Goal: Transaction & Acquisition: Book appointment/travel/reservation

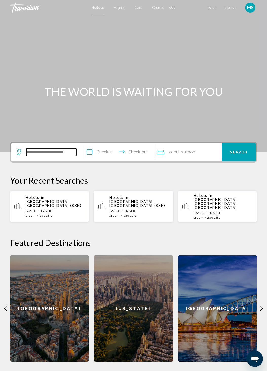
click at [55, 152] on input "Search widget" at bounding box center [51, 152] width 50 height 8
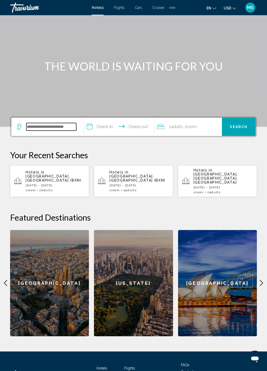
scroll to position [60, 0]
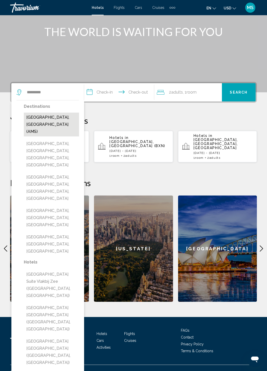
click at [54, 122] on button "[GEOGRAPHIC_DATA], [GEOGRAPHIC_DATA] (AMS)" at bounding box center [51, 124] width 55 height 24
type input "**********"
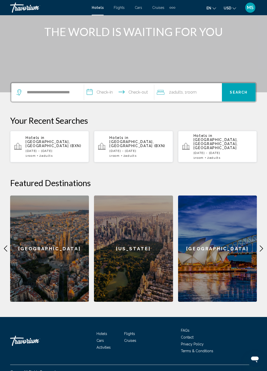
click at [99, 95] on input "**********" at bounding box center [120, 93] width 72 height 20
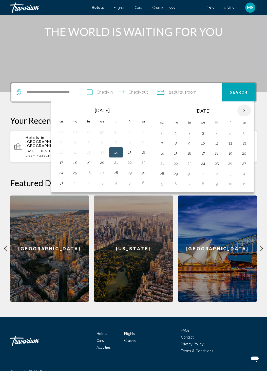
click at [243, 106] on th "Next month" at bounding box center [244, 110] width 14 height 11
click at [234, 141] on button "10" at bounding box center [230, 143] width 8 height 7
click at [165, 155] on button "12" at bounding box center [162, 153] width 8 height 7
type input "**********"
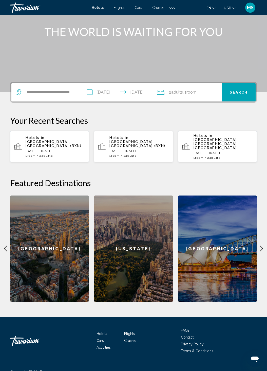
click at [183, 99] on div "2 Adult Adults , 1 Room rooms" at bounding box center [189, 92] width 65 height 18
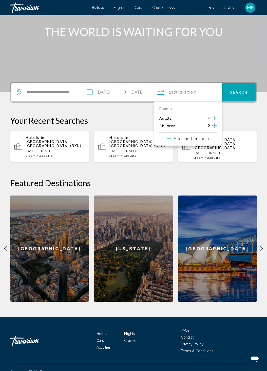
click at [216, 116] on icon "Increment adults" at bounding box center [214, 118] width 5 height 6
click at [235, 91] on span "Search" at bounding box center [239, 92] width 18 height 4
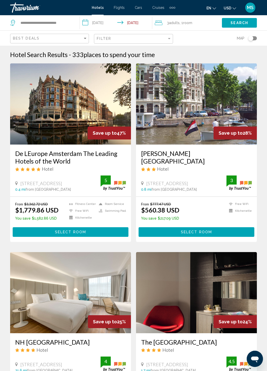
click at [233, 11] on button "USD USD ($) MXN (Mex$) CAD (Can$) GBP (£) EUR (€) AUD (A$) NZD (NZ$) CNY (CN¥)" at bounding box center [230, 7] width 12 height 7
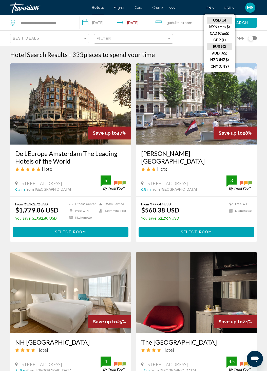
click at [219, 45] on button "EUR (€)" at bounding box center [220, 46] width 26 height 7
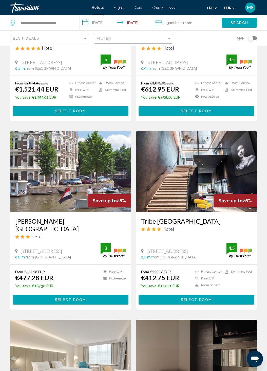
scroll to position [121, 0]
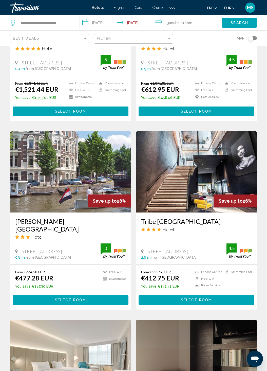
click at [153, 43] on div "Filter" at bounding box center [134, 38] width 74 height 9
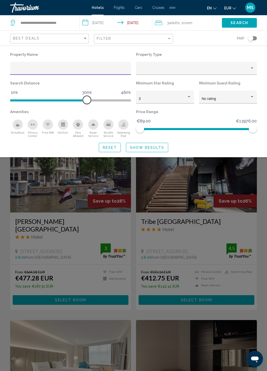
click at [81, 103] on span "Hotel Filters" at bounding box center [48, 99] width 77 height 8
drag, startPoint x: 68, startPoint y: 98, endPoint x: 24, endPoint y: 100, distance: 44.6
click at [24, 100] on span "Hotel Filters" at bounding box center [24, 100] width 8 height 8
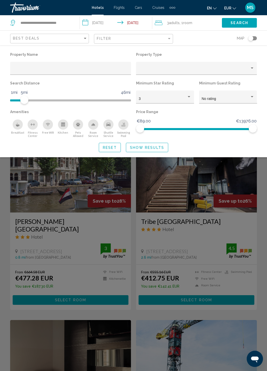
click at [239, 25] on span "Search" at bounding box center [239, 23] width 18 height 4
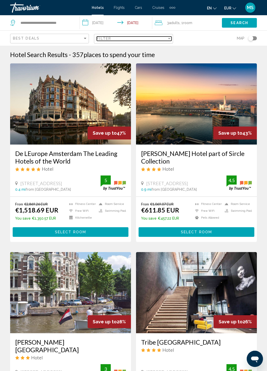
click at [120, 40] on div "Filter" at bounding box center [132, 38] width 70 height 4
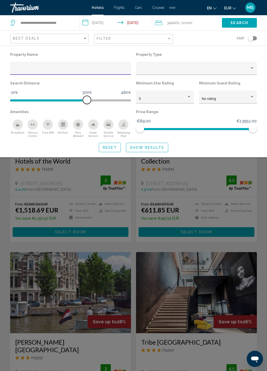
click at [31, 101] on span "Hotel Filters" at bounding box center [48, 100] width 77 height 2
click at [25, 101] on span "Hotel Filters" at bounding box center [21, 100] width 22 height 2
click at [146, 148] on span "Show Results" at bounding box center [147, 147] width 34 height 4
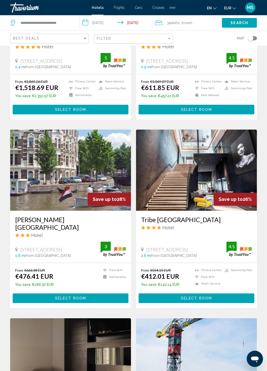
scroll to position [122, 0]
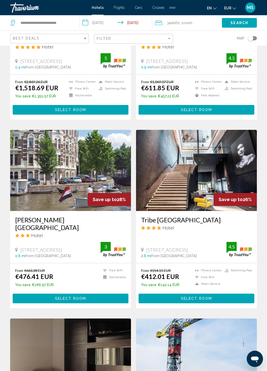
click at [215, 293] on button "Select Room" at bounding box center [197, 297] width 116 height 9
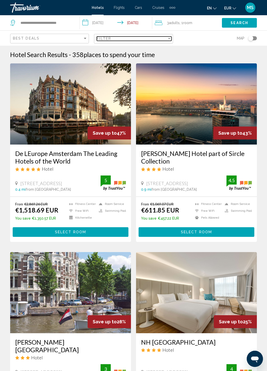
click at [100, 37] on span "Filter" at bounding box center [104, 38] width 14 height 4
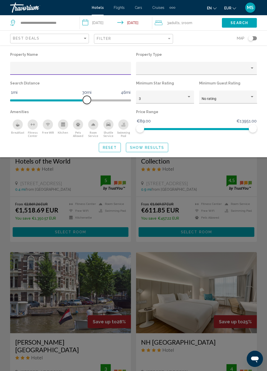
click at [37, 100] on span "Hotel Filters" at bounding box center [48, 100] width 77 height 2
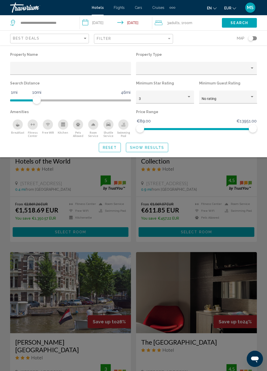
click at [146, 148] on span "Show Results" at bounding box center [147, 147] width 34 height 4
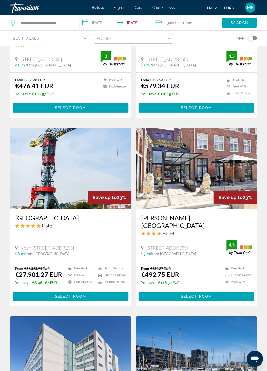
scroll to position [479, 0]
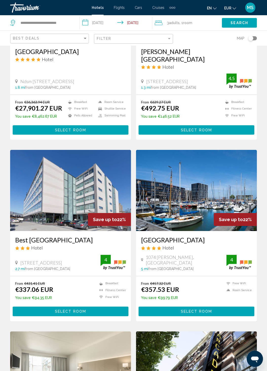
click at [86, 309] on span "Select Room" at bounding box center [70, 311] width 31 height 4
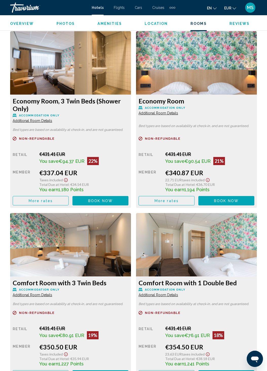
scroll to position [781, 0]
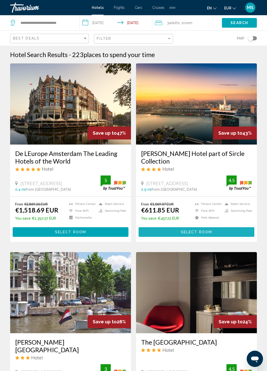
click at [224, 229] on button "Select Room" at bounding box center [197, 231] width 116 height 9
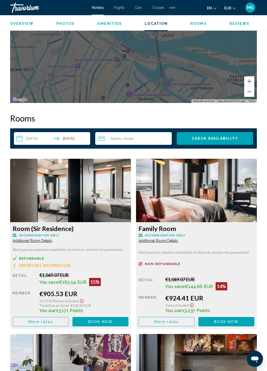
scroll to position [648, 0]
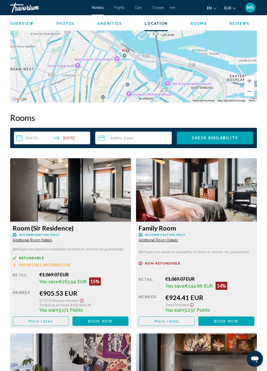
click at [146, 138] on div "3 Adult Adults , 1 Room rooms" at bounding box center [135, 138] width 74 height 6
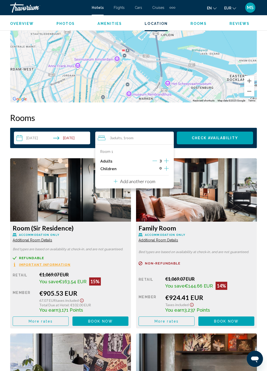
click at [146, 138] on div "3 Adult Adults , 1 Room rooms" at bounding box center [136, 138] width 76 height 6
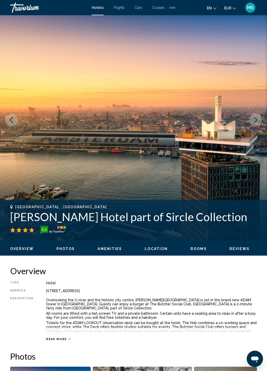
scroll to position [0, 0]
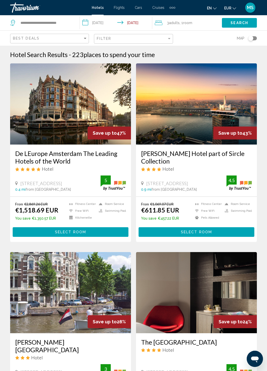
scroll to position [132, 0]
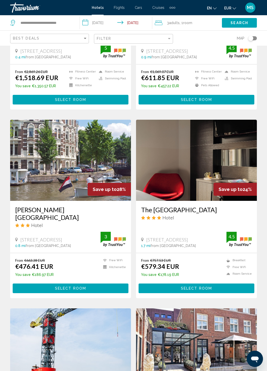
click at [68, 286] on div "From €663.38 EUR €476.41 EUR You save €186.97 EUR Free WiFi Kitchenette 3 Selec…" at bounding box center [70, 275] width 121 height 45
click at [66, 286] on span "Select Room" at bounding box center [70, 288] width 31 height 4
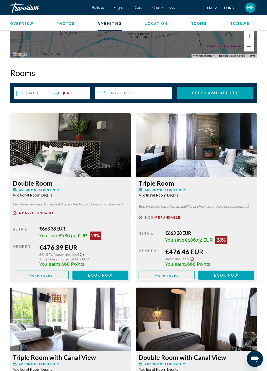
scroll to position [696, 0]
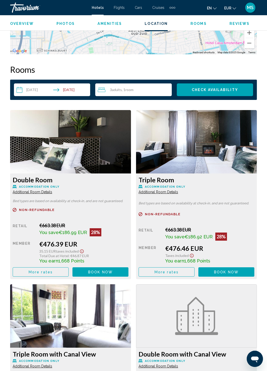
click at [41, 190] on span "Additional Room Details" at bounding box center [33, 192] width 40 height 4
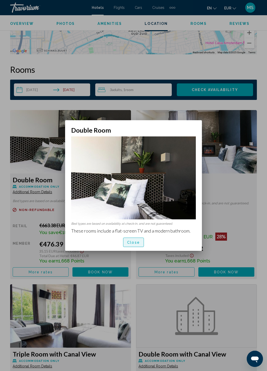
click at [137, 241] on span "Close" at bounding box center [133, 242] width 13 height 4
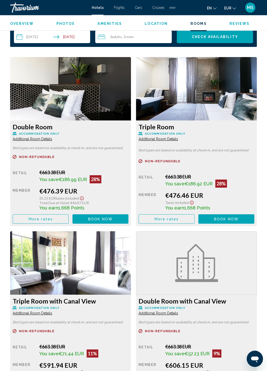
scroll to position [750, 0]
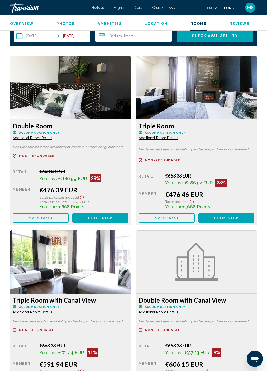
click at [52, 136] on span "Additional Room Details" at bounding box center [33, 138] width 40 height 4
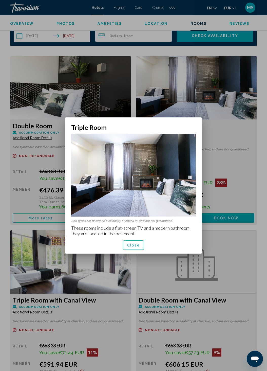
scroll to position [0, 0]
click at [139, 241] on button "Close" at bounding box center [133, 244] width 21 height 9
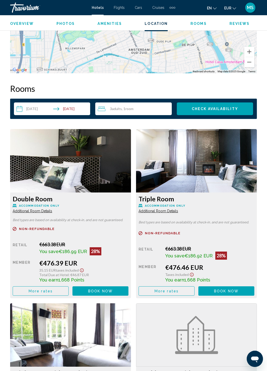
scroll to position [677, 0]
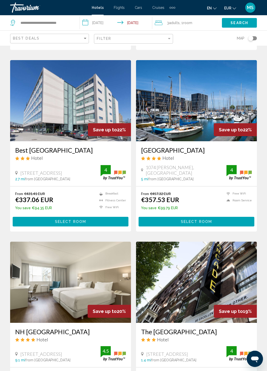
scroll to position [569, 0]
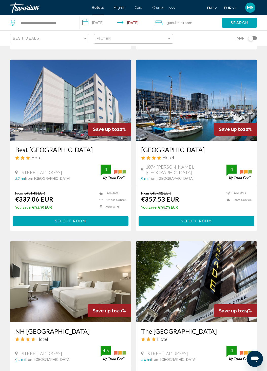
click at [176, 216] on button "Select Room" at bounding box center [197, 220] width 116 height 9
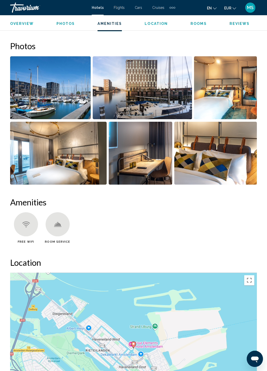
scroll to position [502, 0]
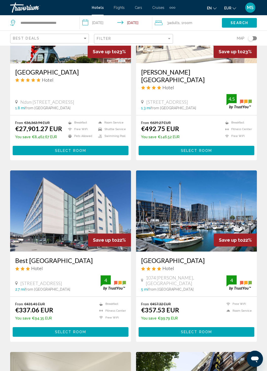
scroll to position [459, 0]
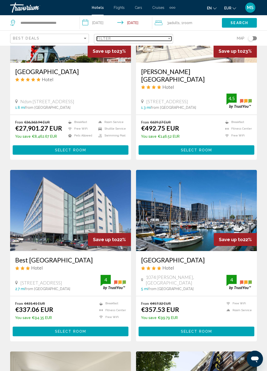
click at [103, 38] on span "Filter" at bounding box center [104, 38] width 14 height 4
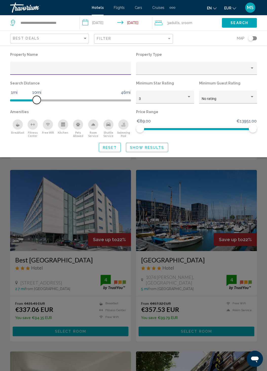
click at [29, 101] on span "Hotel Filters" at bounding box center [23, 100] width 27 height 2
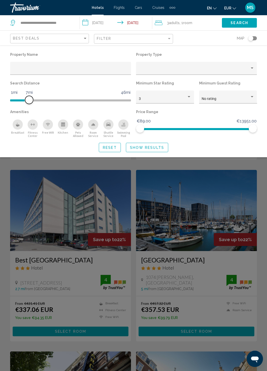
click at [25, 100] on ngx-slider "1mi 46mi 7mi" at bounding box center [70, 99] width 121 height 1
click at [21, 101] on span "Hotel Filters" at bounding box center [24, 100] width 8 height 8
click at [19, 101] on span "Hotel Filters" at bounding box center [17, 100] width 14 height 2
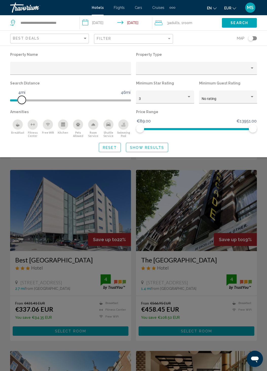
click at [22, 101] on span "Hotel Filters" at bounding box center [22, 100] width 8 height 8
click at [151, 150] on button "Show Results" at bounding box center [147, 147] width 42 height 9
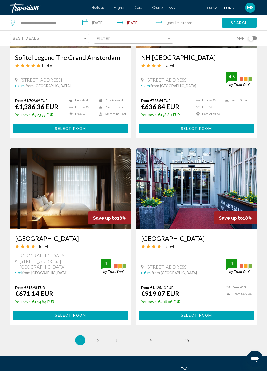
scroll to position [868, 0]
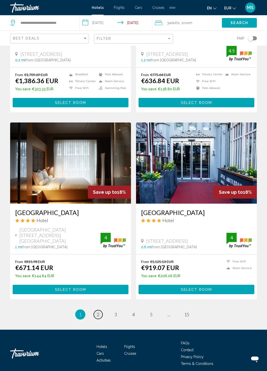
click at [98, 310] on link "page 2" at bounding box center [98, 314] width 9 height 9
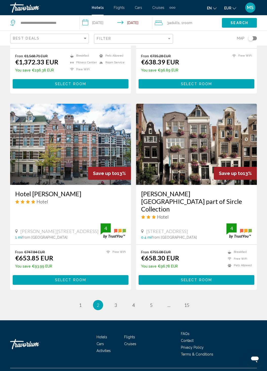
scroll to position [879, 0]
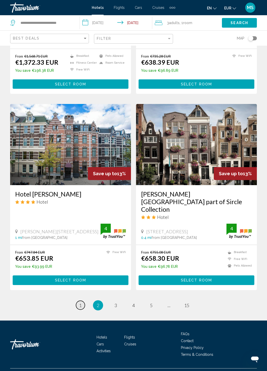
click at [82, 302] on span "1" at bounding box center [80, 305] width 3 height 6
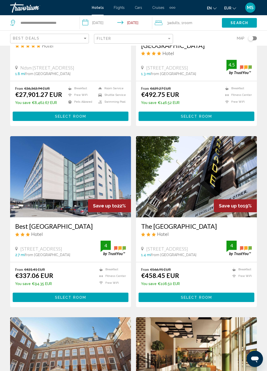
scroll to position [492, 0]
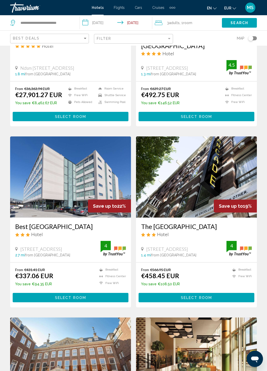
click at [65, 295] on span "Select Room" at bounding box center [70, 297] width 31 height 4
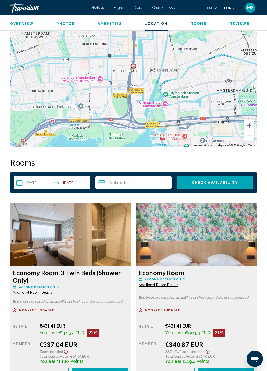
scroll to position [651, 0]
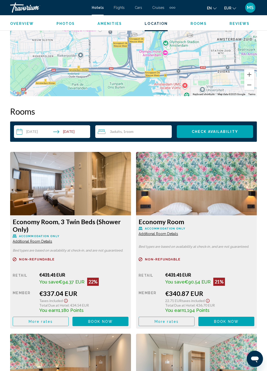
click at [219, 125] on button "Check Availability" at bounding box center [215, 131] width 76 height 13
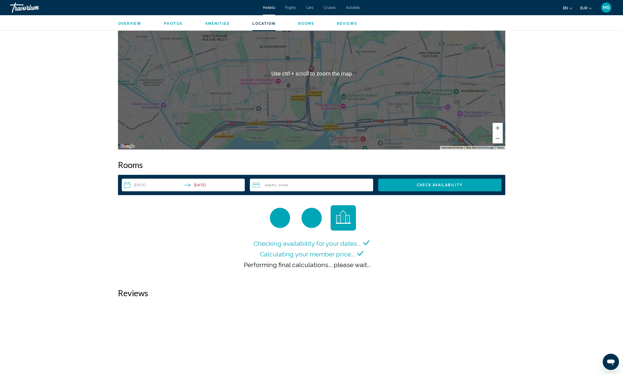
scroll to position [482, 0]
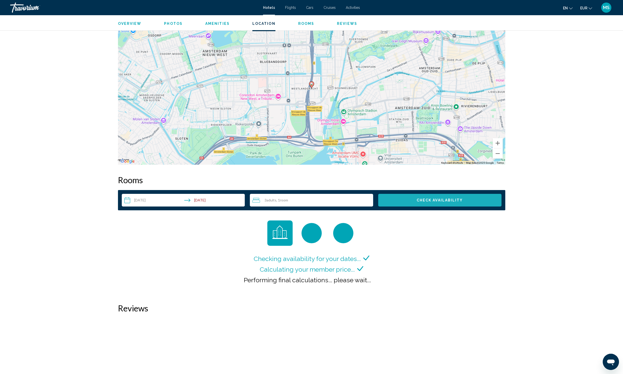
click at [273, 196] on button "Check Availability" at bounding box center [439, 200] width 123 height 13
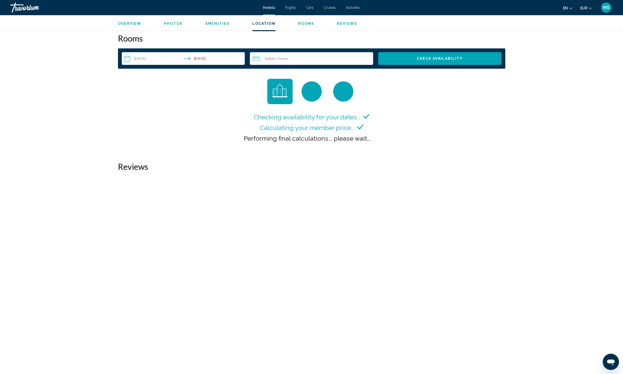
scroll to position [626, 0]
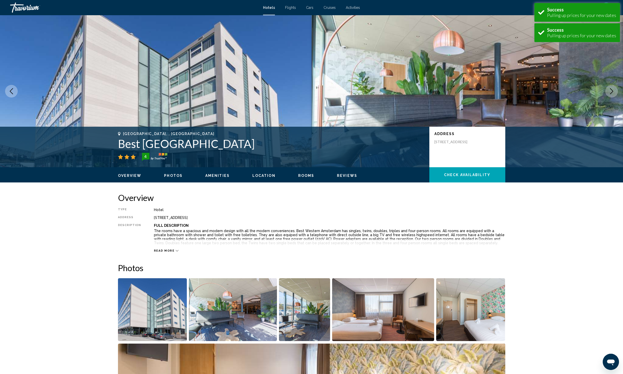
click at [268, 15] on img "Main content" at bounding box center [156, 91] width 312 height 152
click at [270, 3] on div "Hotels Flights Cars Cruises Activities Hotels Flights Cars Cruises Activities e…" at bounding box center [311, 7] width 623 height 11
click at [271, 7] on span "Hotels" at bounding box center [269, 8] width 12 height 4
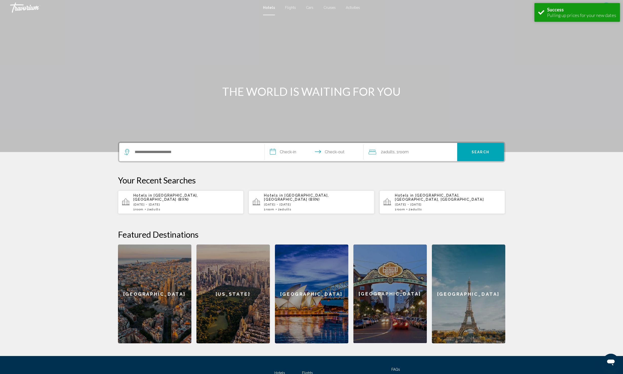
click at [168, 162] on div "**********" at bounding box center [312, 152] width 388 height 21
click at [158, 153] on input "Search widget" at bounding box center [195, 152] width 123 height 8
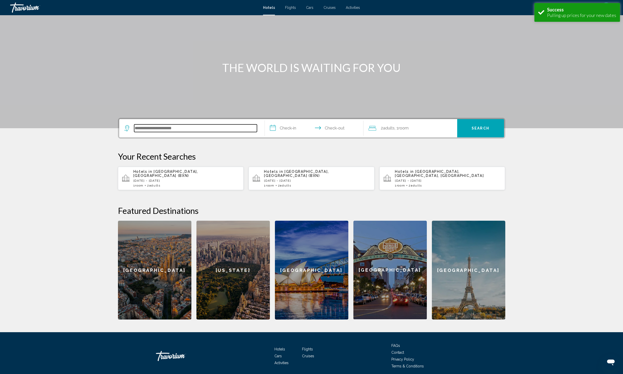
scroll to position [40, 0]
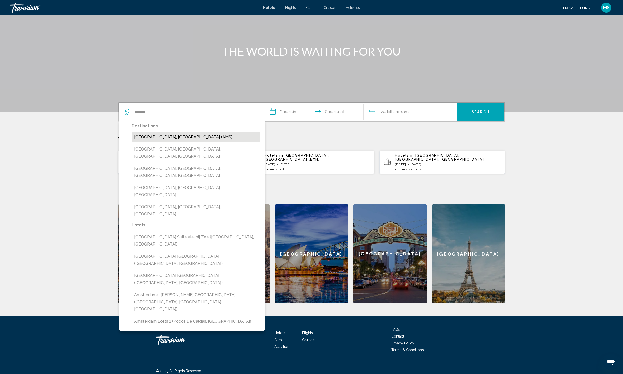
click at [168, 132] on button "[GEOGRAPHIC_DATA], [GEOGRAPHIC_DATA] (AMS)" at bounding box center [196, 137] width 128 height 10
type input "**********"
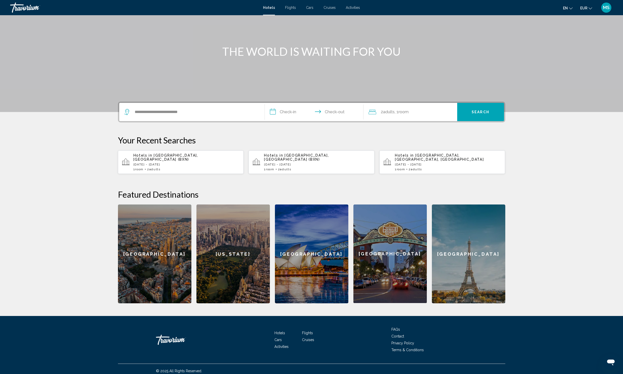
click at [273, 110] on input "**********" at bounding box center [315, 113] width 101 height 20
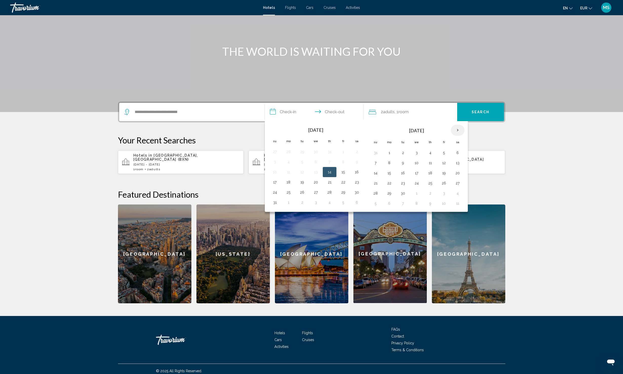
click at [273, 128] on th "Next month" at bounding box center [458, 130] width 14 height 11
click at [273, 160] on button "10" at bounding box center [444, 162] width 8 height 7
click at [273, 177] on td "12" at bounding box center [376, 173] width 14 height 10
click at [273, 173] on button "12" at bounding box center [376, 172] width 8 height 7
type input "**********"
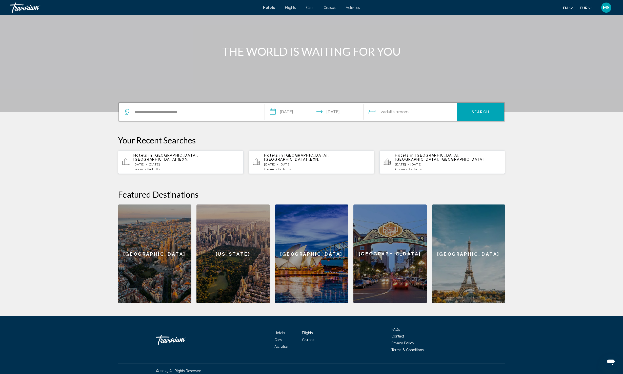
click at [273, 115] on span ", 1 Room rooms" at bounding box center [402, 111] width 14 height 7
click at [273, 138] on icon "Increment adults" at bounding box center [450, 137] width 5 height 6
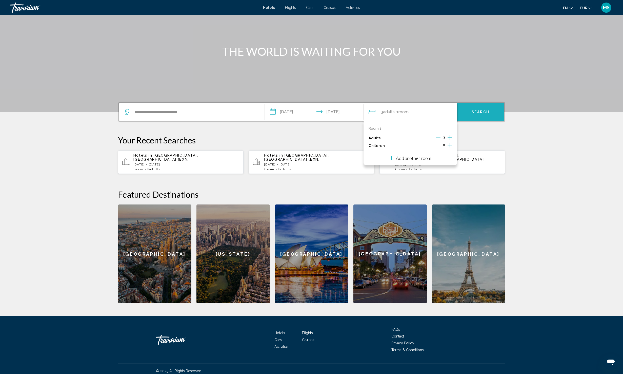
click at [273, 113] on span "Search" at bounding box center [481, 112] width 18 height 4
